Goal: Find specific page/section: Find specific page/section

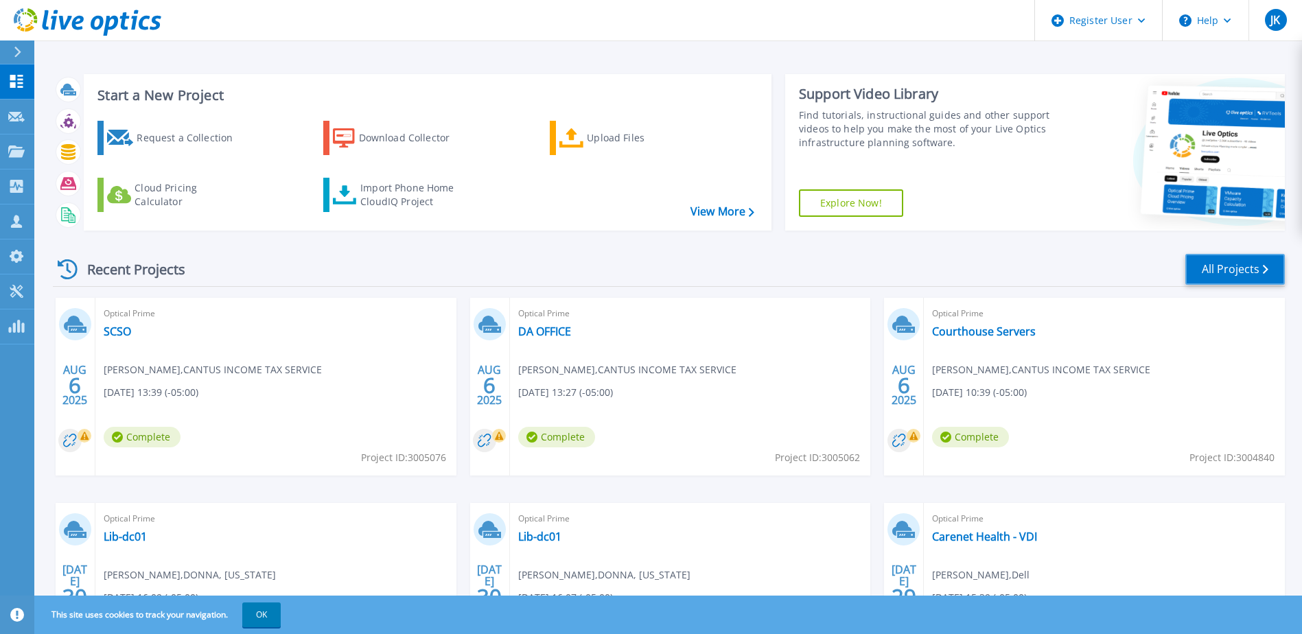
click at [1237, 271] on link "All Projects" at bounding box center [1235, 269] width 100 height 31
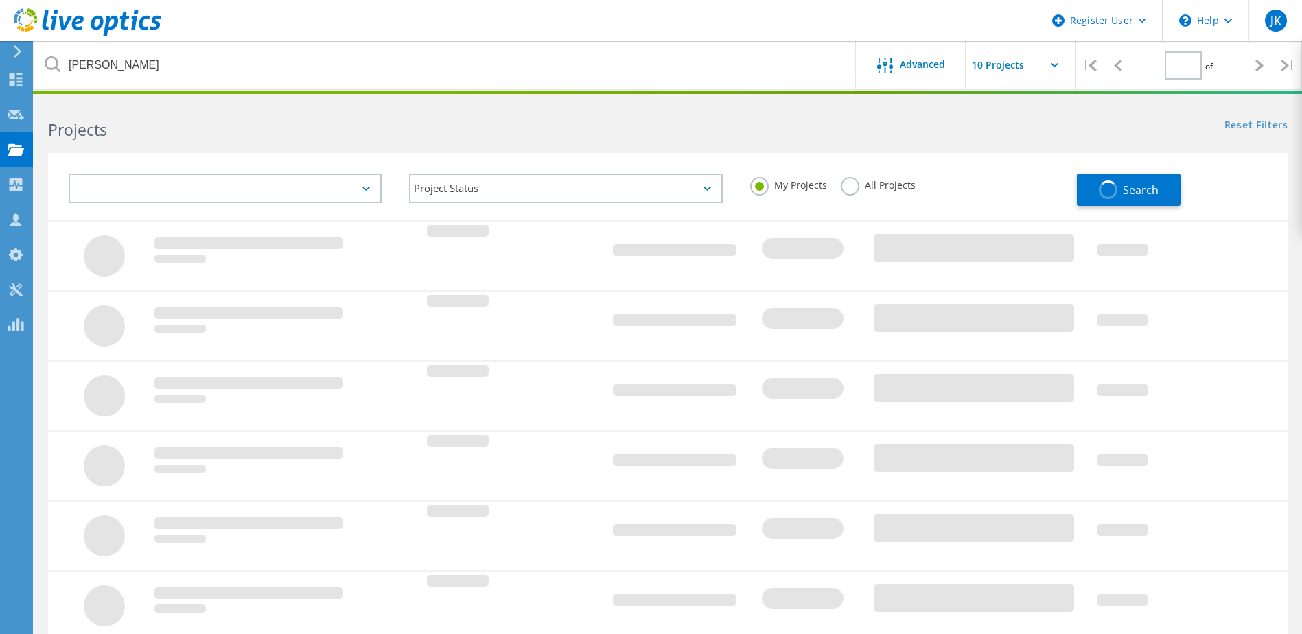
type input "1"
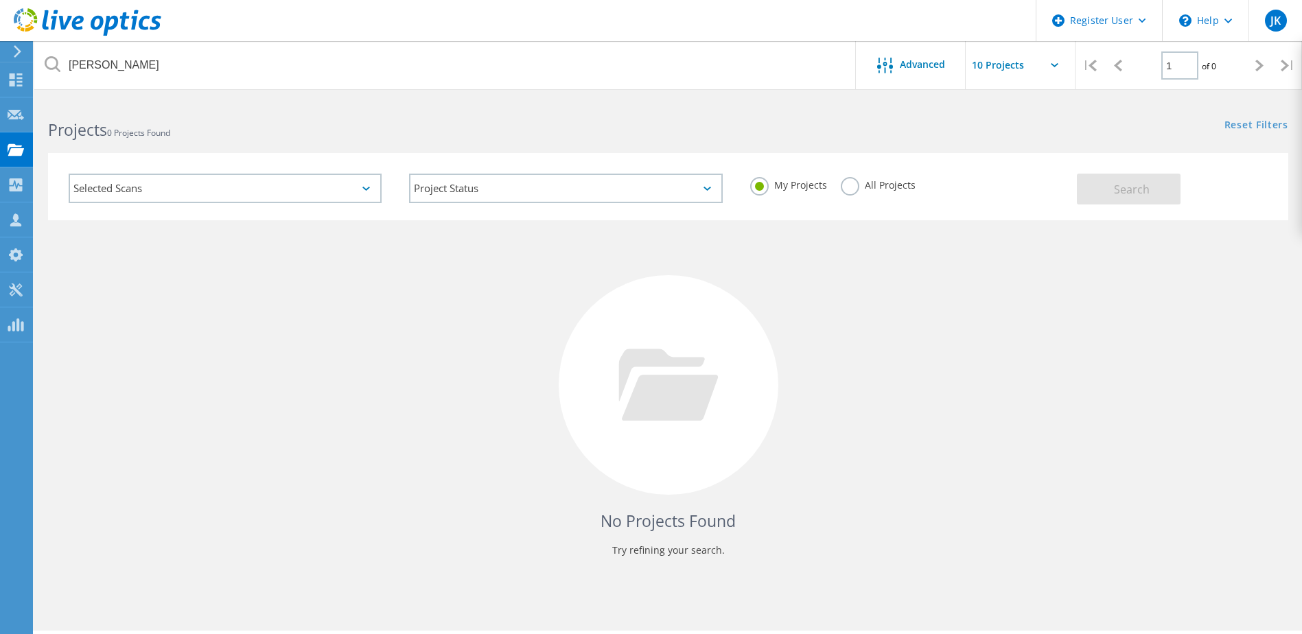
click at [848, 188] on label "All Projects" at bounding box center [878, 183] width 75 height 13
click at [0, 0] on input "All Projects" at bounding box center [0, 0] width 0 height 0
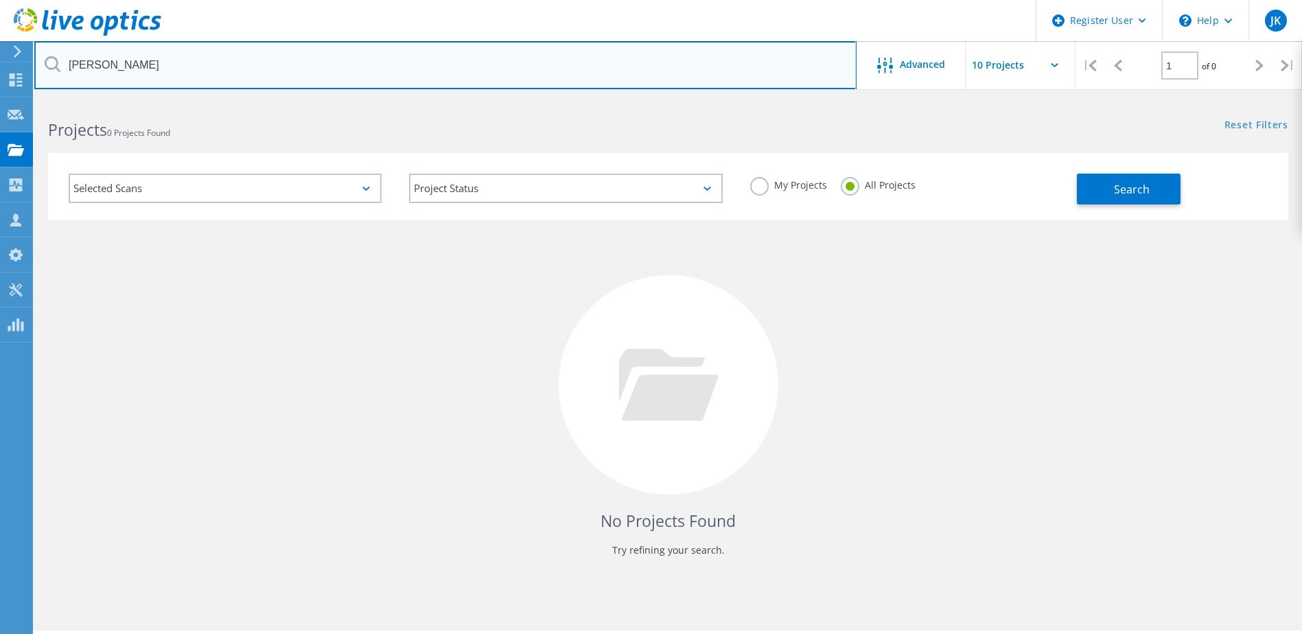
click at [633, 44] on input "greenstreet" at bounding box center [445, 65] width 822 height 48
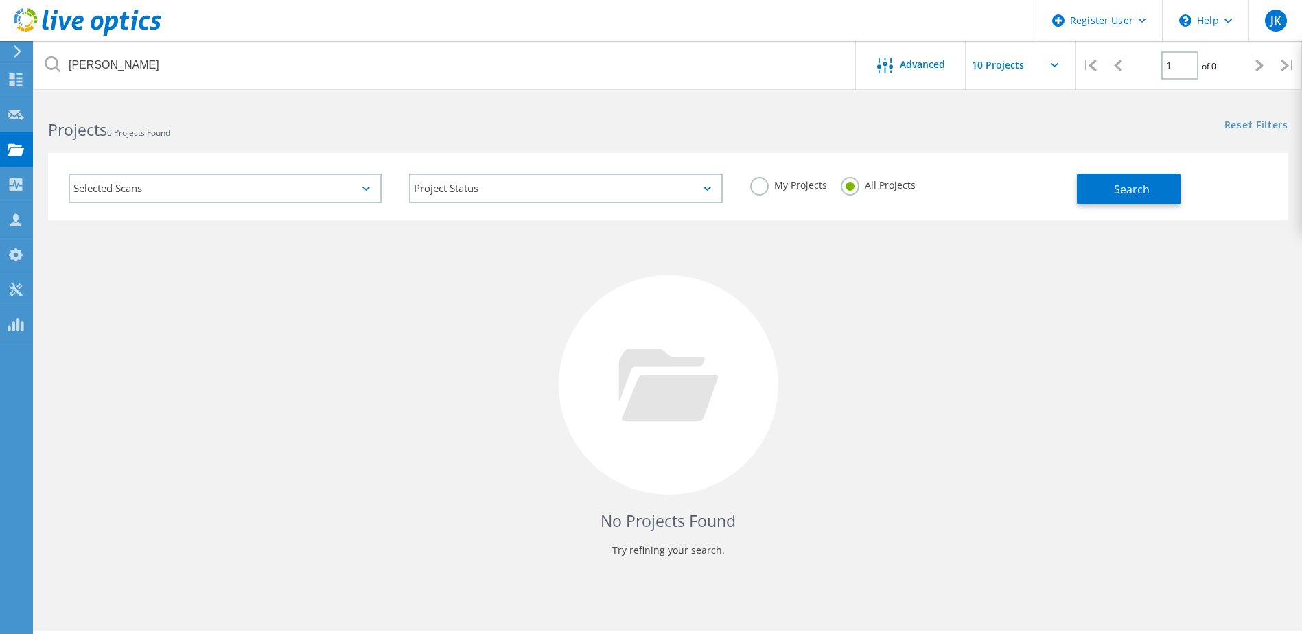
click at [358, 106] on div "Projects 0 Projects Found" at bounding box center [350, 118] width 633 height 36
click at [596, 89] on div "greenstreet Advanced | 1 of 0 |" at bounding box center [668, 65] width 1268 height 49
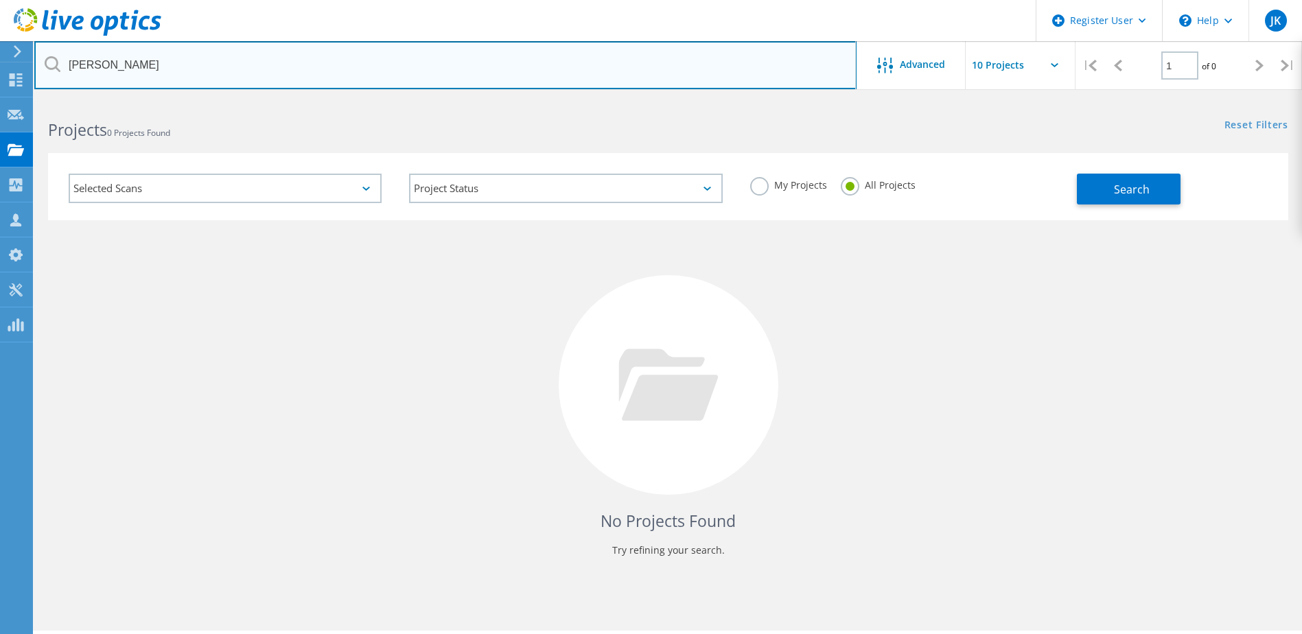
click at [135, 64] on input "greenstreet" at bounding box center [445, 65] width 822 height 48
type input "[PERSON_NAME]"
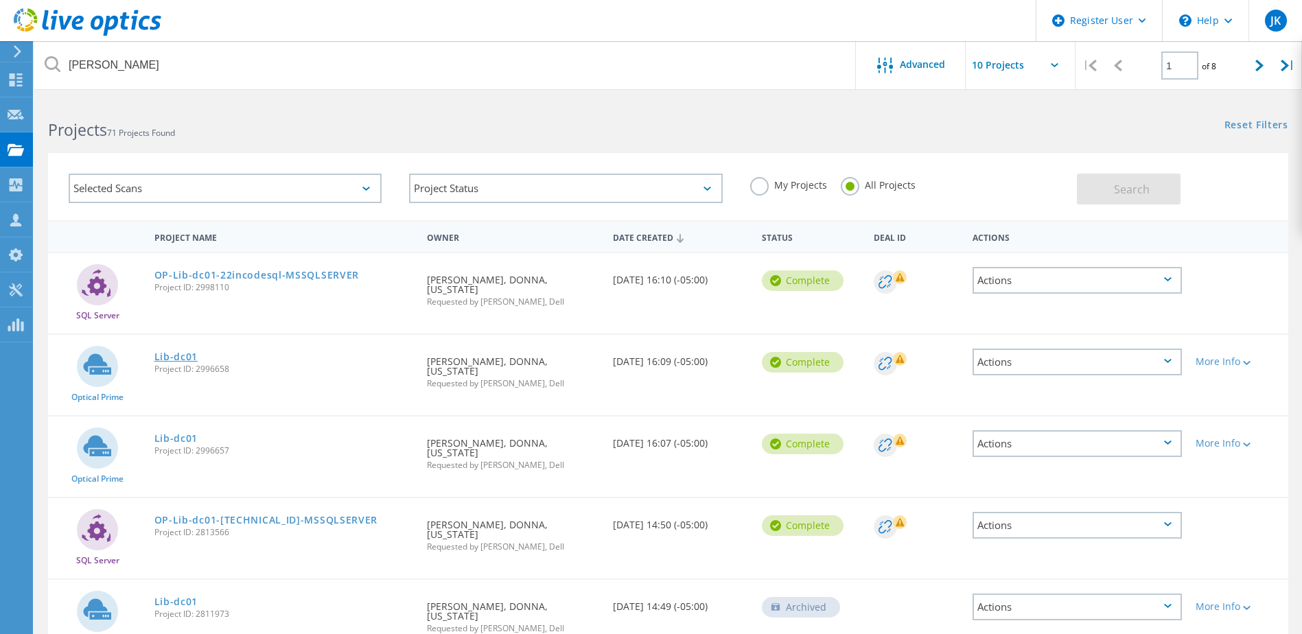
click at [186, 352] on link "Lib-dc01" at bounding box center [176, 357] width 44 height 10
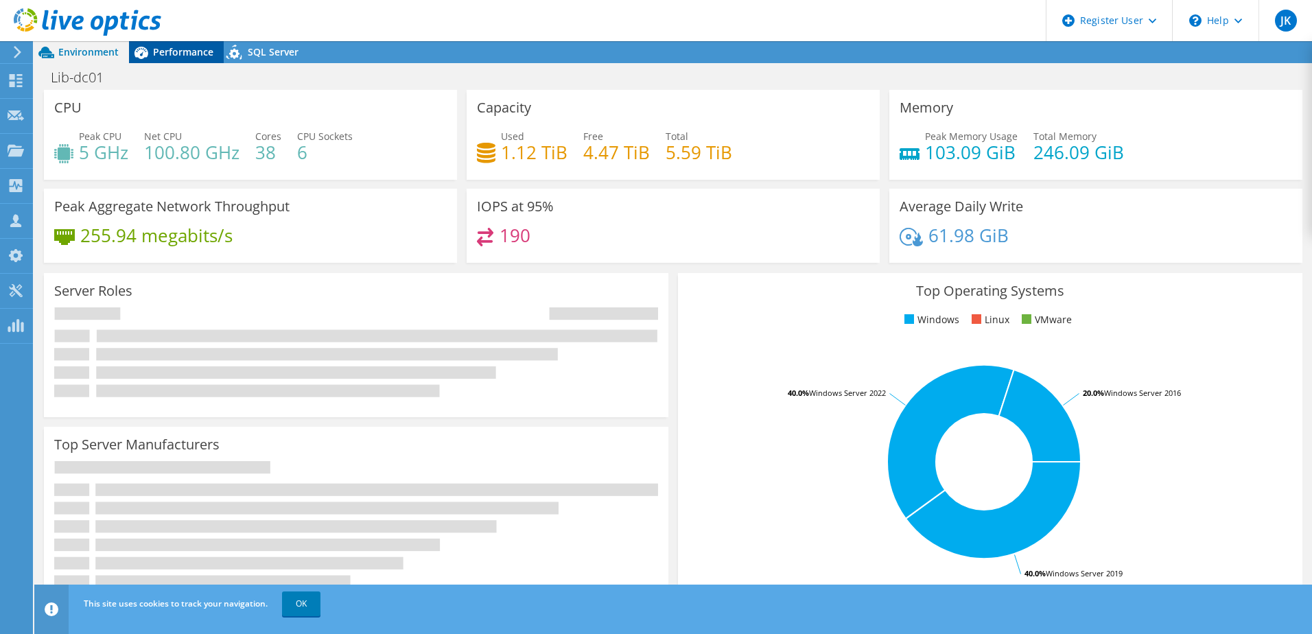
click at [180, 57] on span "Performance" at bounding box center [183, 51] width 60 height 13
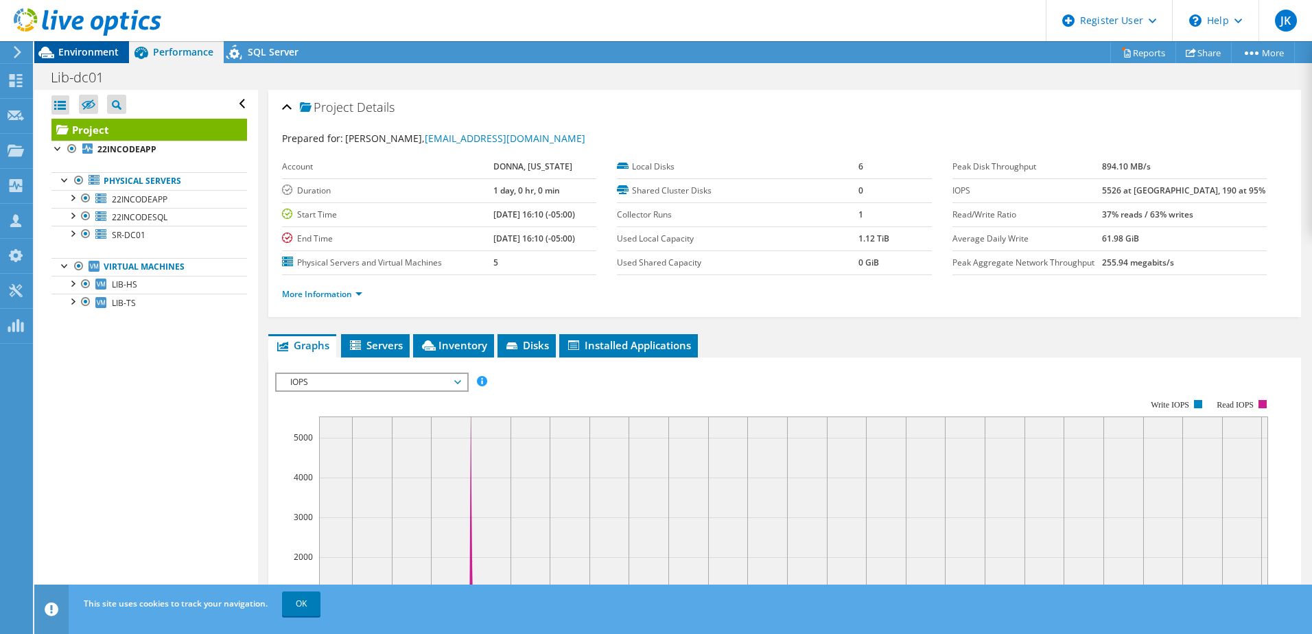
click at [90, 56] on span "Environment" at bounding box center [88, 51] width 60 height 13
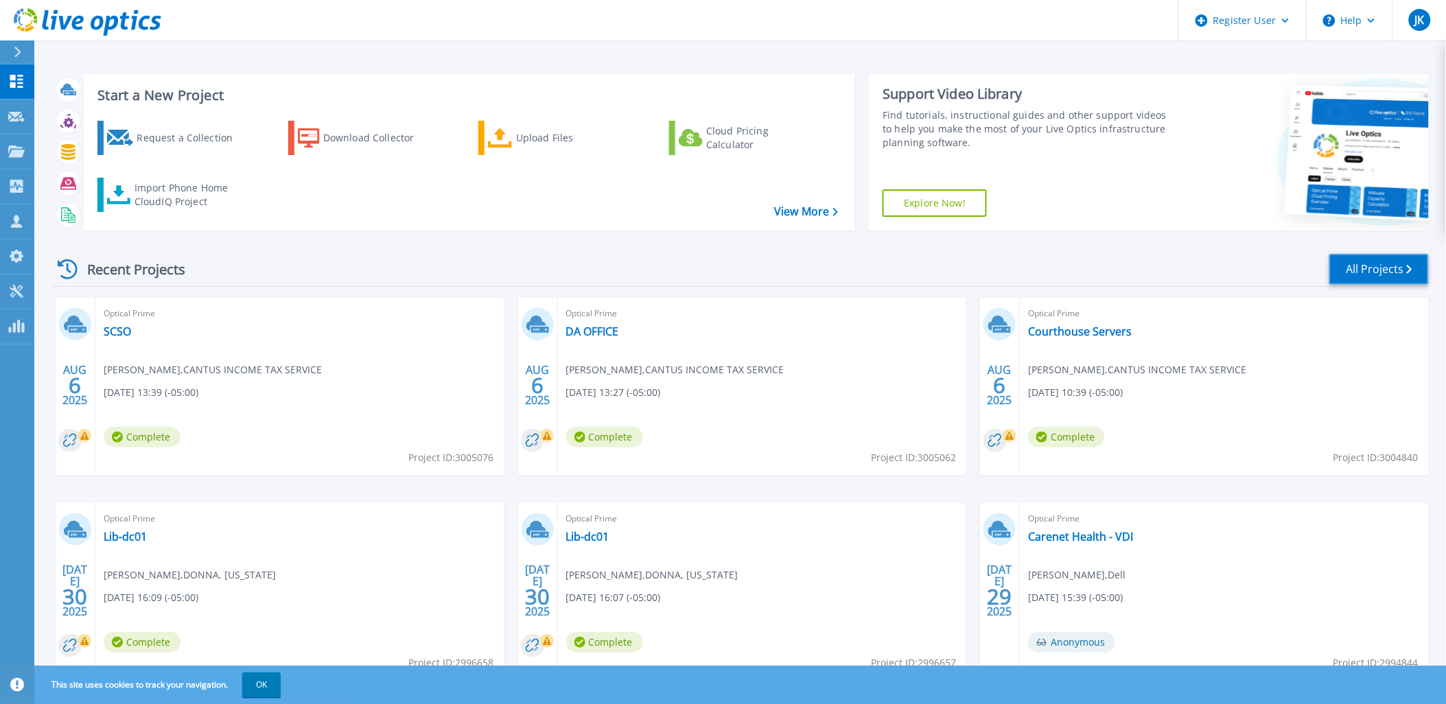
click at [1387, 268] on link "All Projects" at bounding box center [1379, 269] width 100 height 31
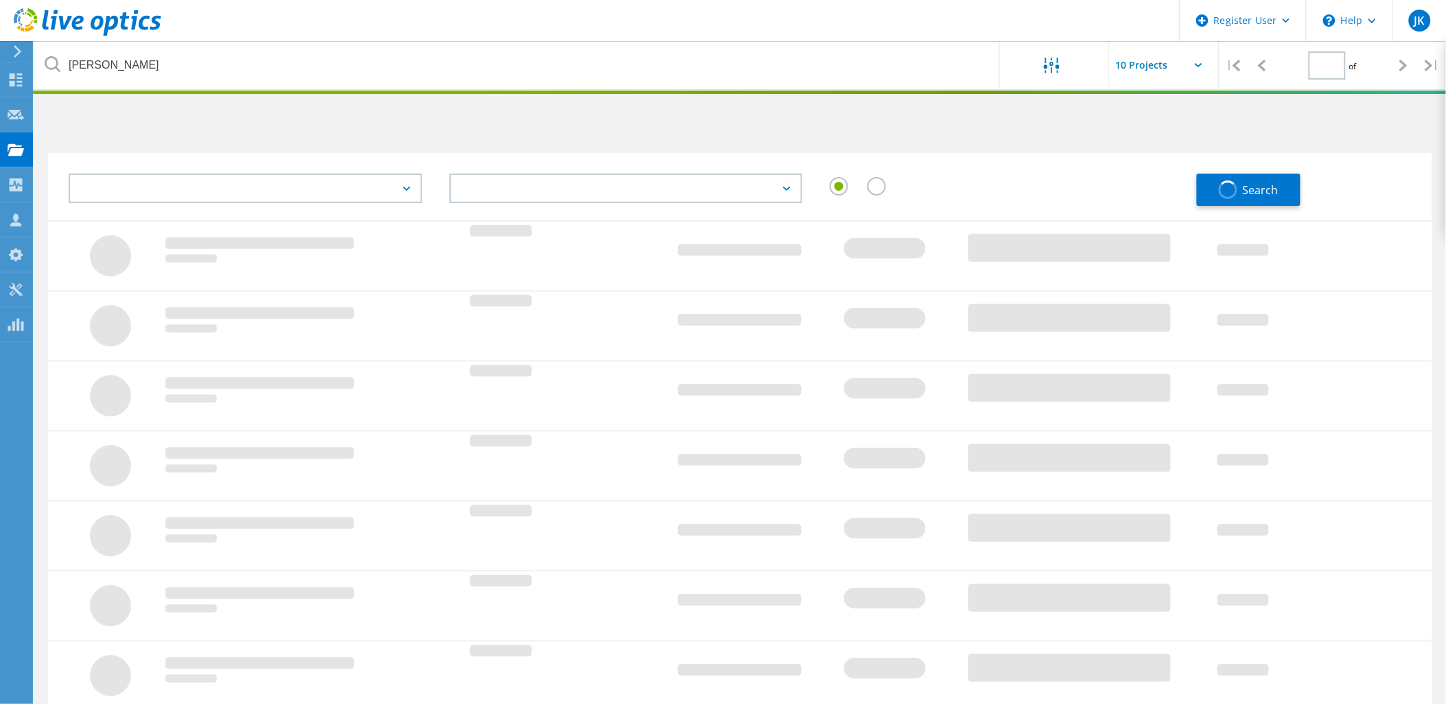
type input "1"
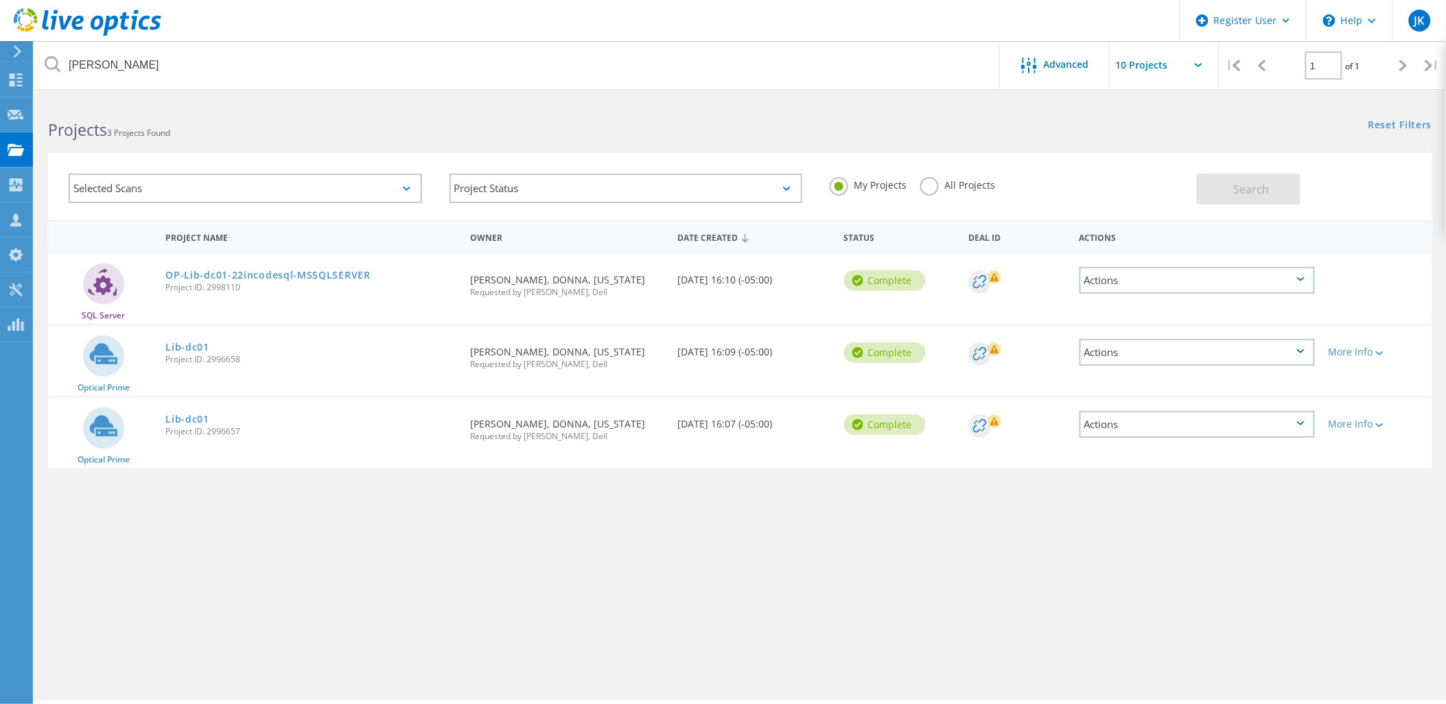
click at [945, 187] on label "All Projects" at bounding box center [957, 183] width 75 height 13
click at [0, 0] on input "All Projects" at bounding box center [0, 0] width 0 height 0
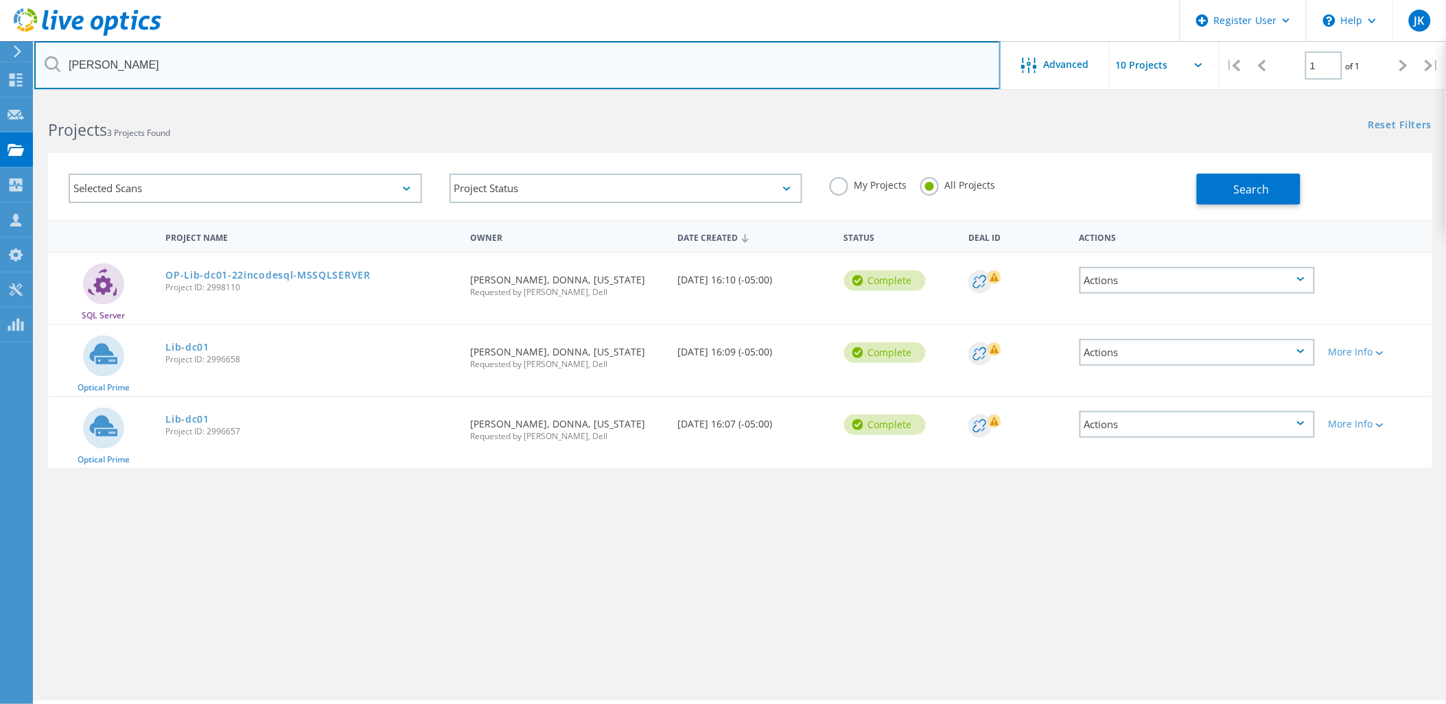
click at [769, 60] on input "[PERSON_NAME]" at bounding box center [517, 65] width 966 height 48
type input "dimmit"
